Goal: Check status: Check status

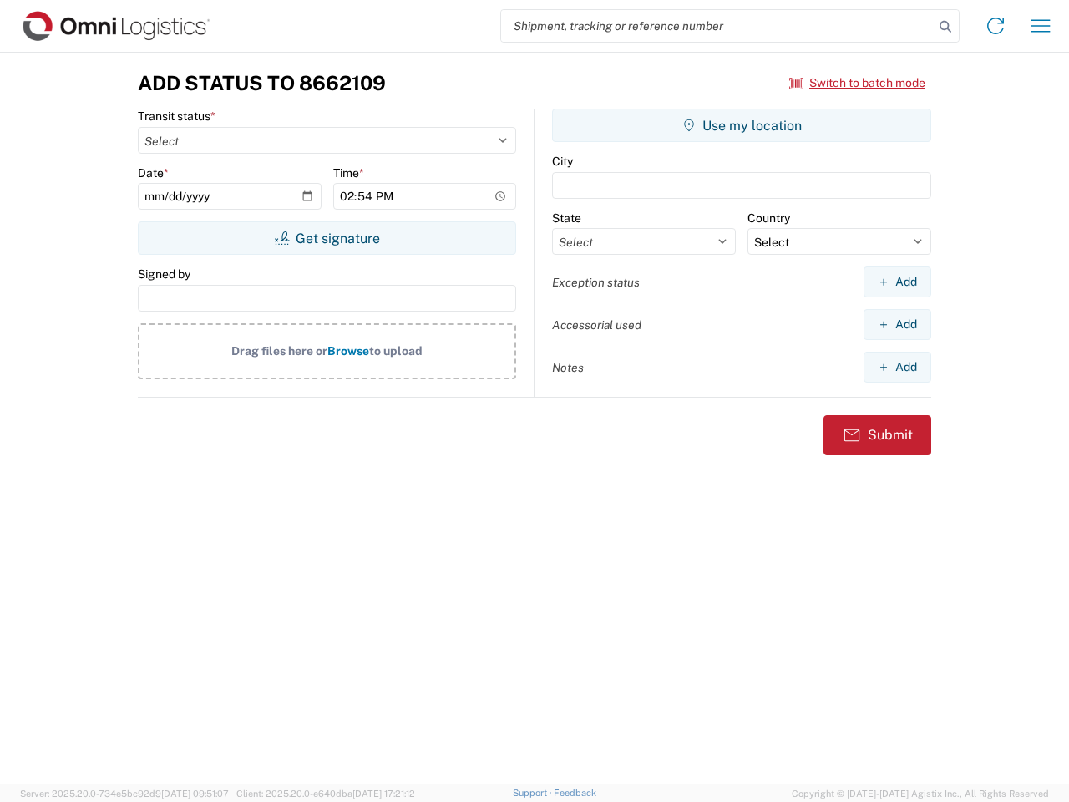
click at [717, 26] on input "search" at bounding box center [717, 26] width 433 height 32
click at [945, 27] on icon at bounding box center [945, 26] width 23 height 23
click at [996, 26] on icon at bounding box center [995, 26] width 27 height 27
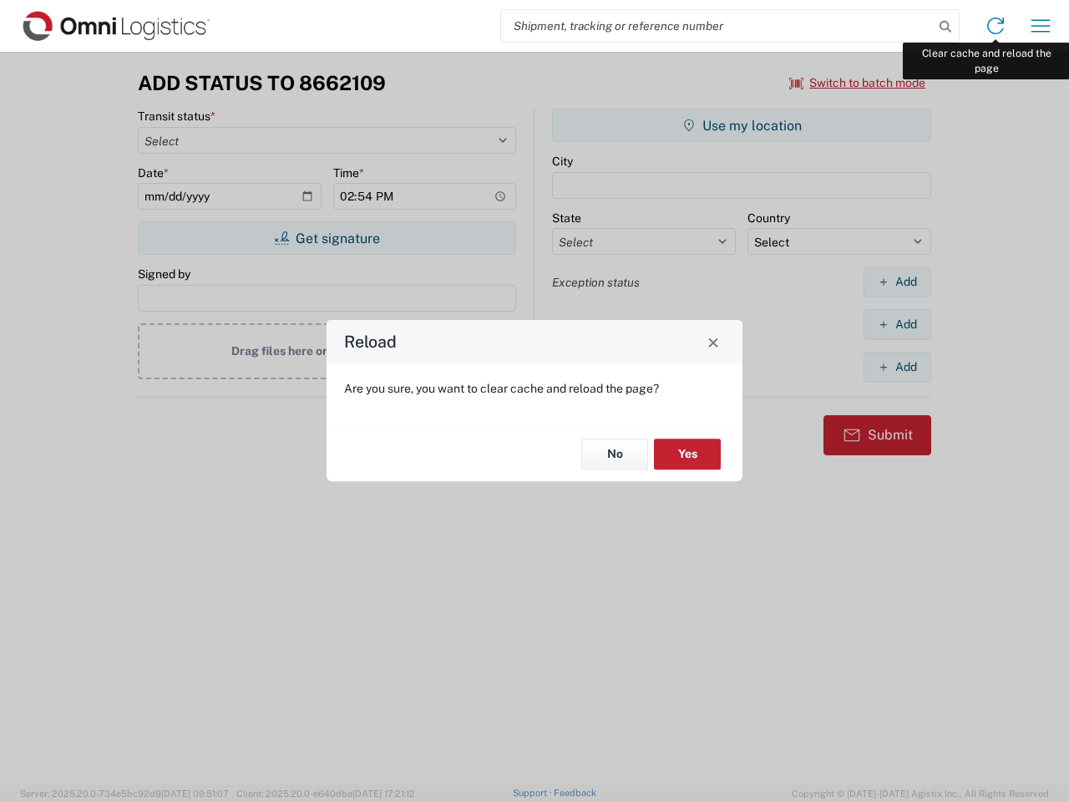
click at [1041, 26] on div "Reload Are you sure, you want to clear cache and reload the page? No Yes" at bounding box center [534, 401] width 1069 height 802
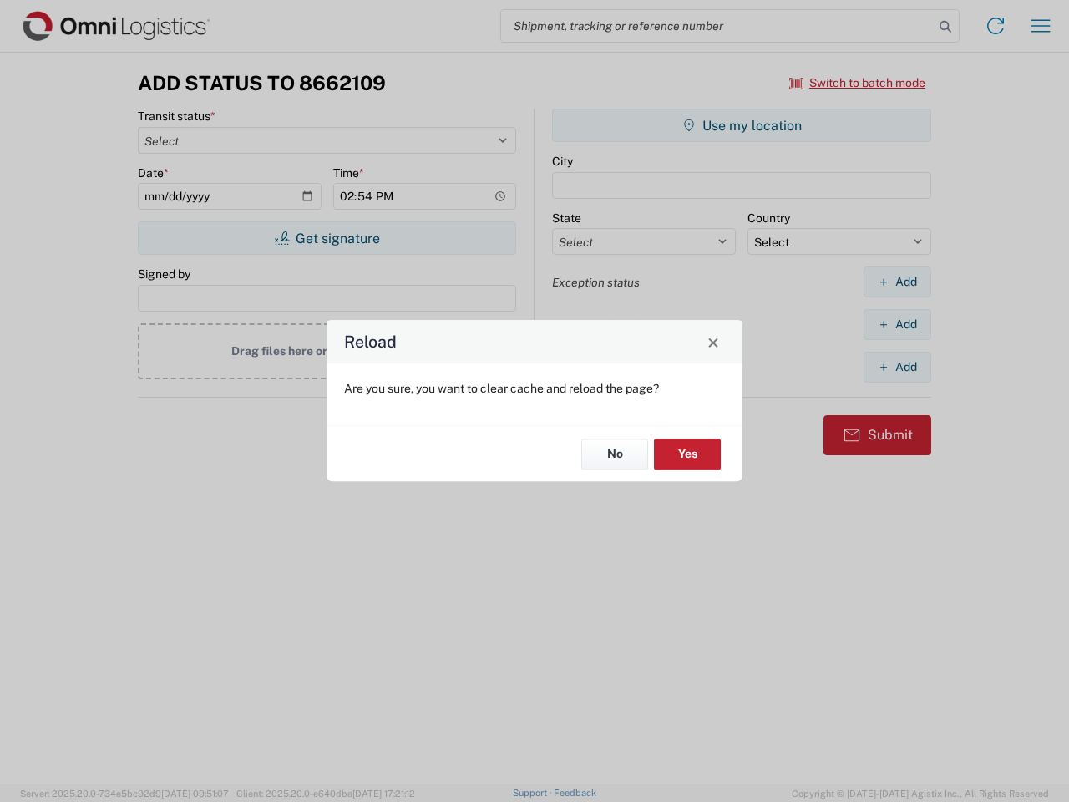
click at [858, 83] on div "Reload Are you sure, you want to clear cache and reload the page? No Yes" at bounding box center [534, 401] width 1069 height 802
click at [327, 238] on div "Reload Are you sure, you want to clear cache and reload the page? No Yes" at bounding box center [534, 401] width 1069 height 802
click at [742, 125] on div "Reload Are you sure, you want to clear cache and reload the page? No Yes" at bounding box center [534, 401] width 1069 height 802
click at [897, 281] on div "Reload Are you sure, you want to clear cache and reload the page? No Yes" at bounding box center [534, 401] width 1069 height 802
click at [897, 324] on div "Reload Are you sure, you want to clear cache and reload the page? No Yes" at bounding box center [534, 401] width 1069 height 802
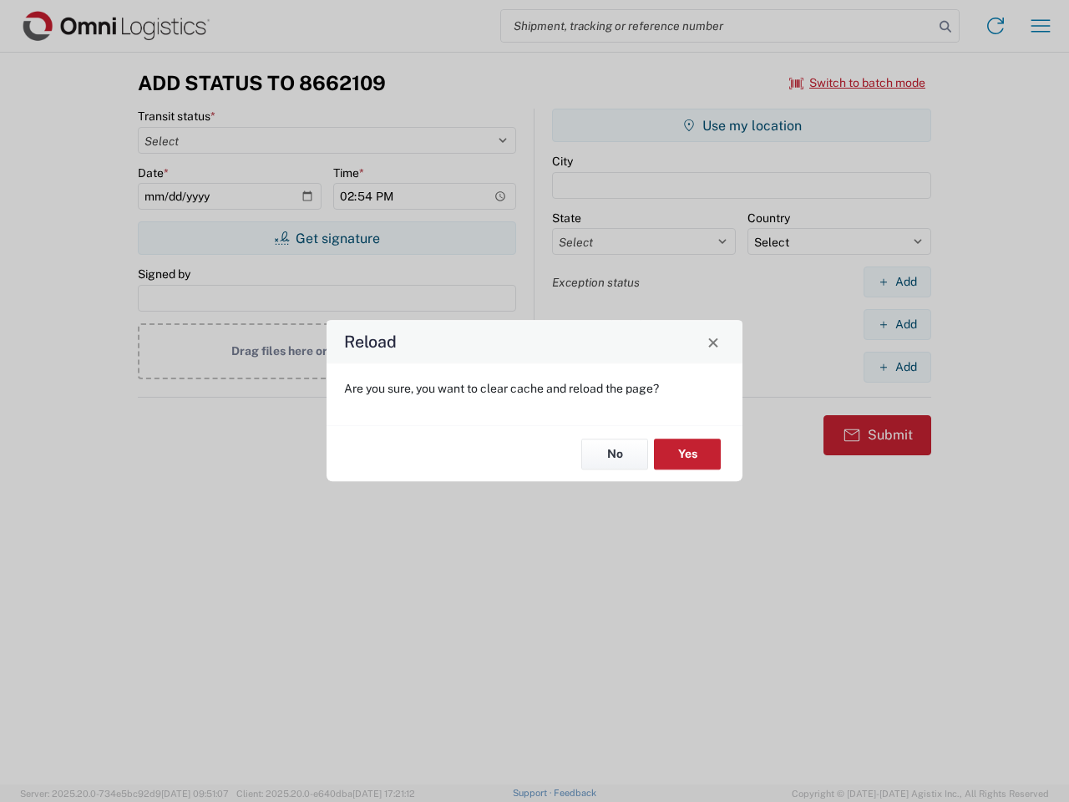
click at [897, 367] on div "Reload Are you sure, you want to clear cache and reload the page? No Yes" at bounding box center [534, 401] width 1069 height 802
